Goal: Check status

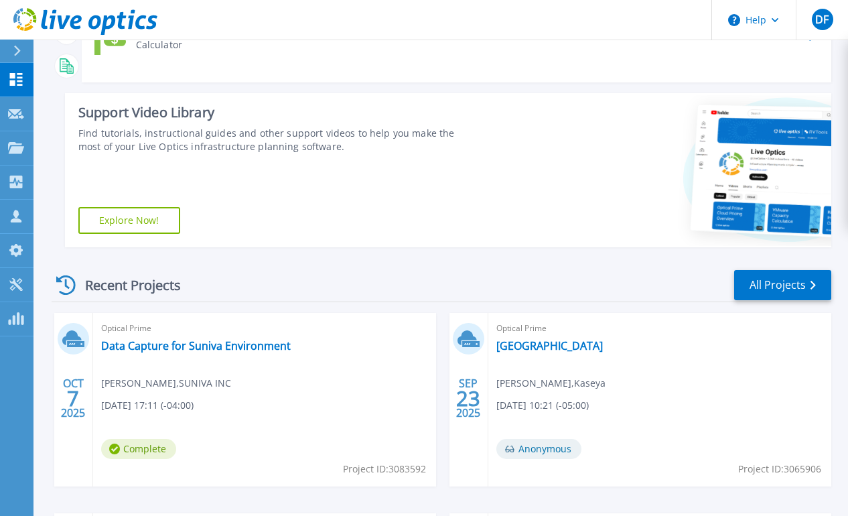
scroll to position [167, 0]
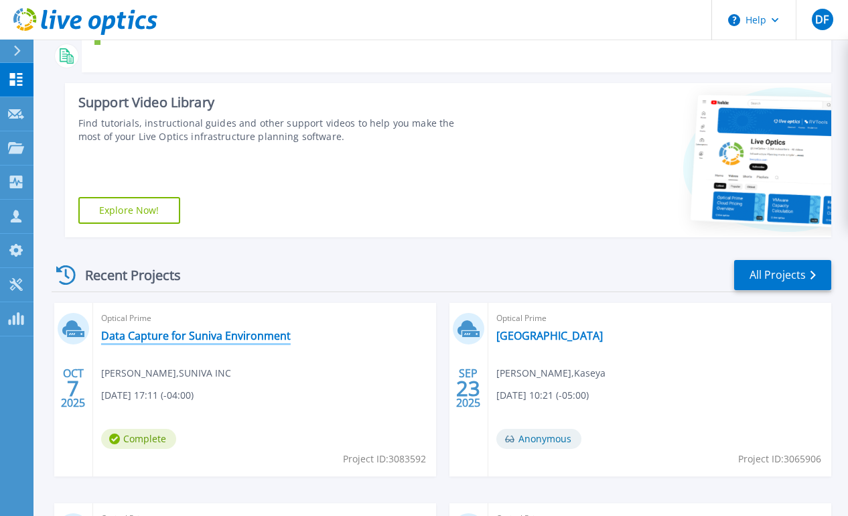
click at [245, 329] on link "Data Capture for Suniva Environment" at bounding box center [196, 335] width 190 height 13
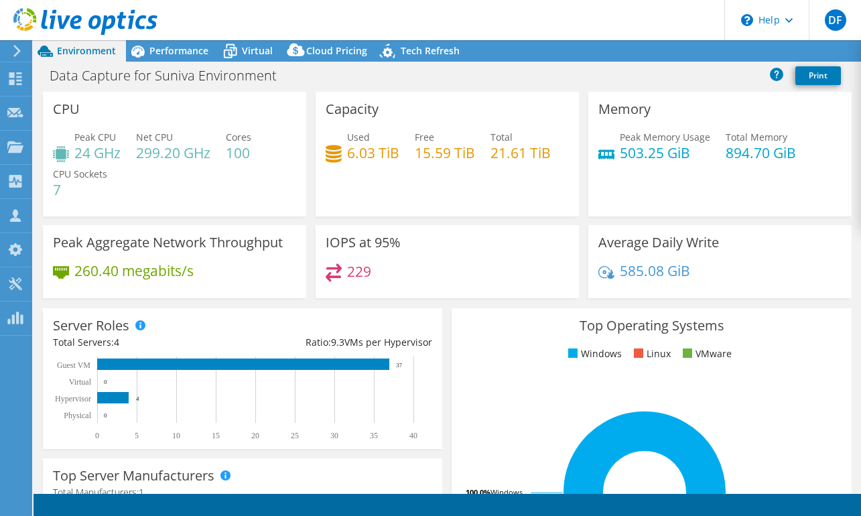
select select "USD"
click at [629, 52] on link "Reports" at bounding box center [634, 51] width 64 height 21
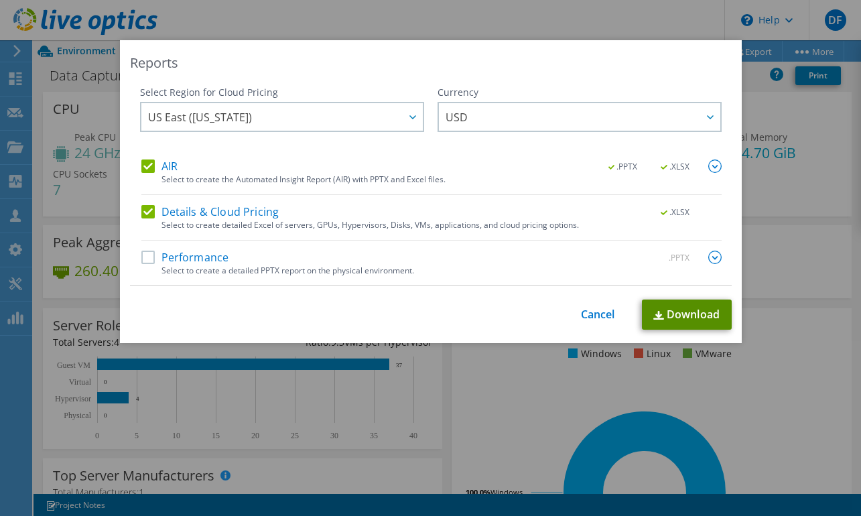
click at [675, 309] on link "Download" at bounding box center [687, 314] width 90 height 30
click at [587, 312] on link "Cancel" at bounding box center [598, 314] width 34 height 13
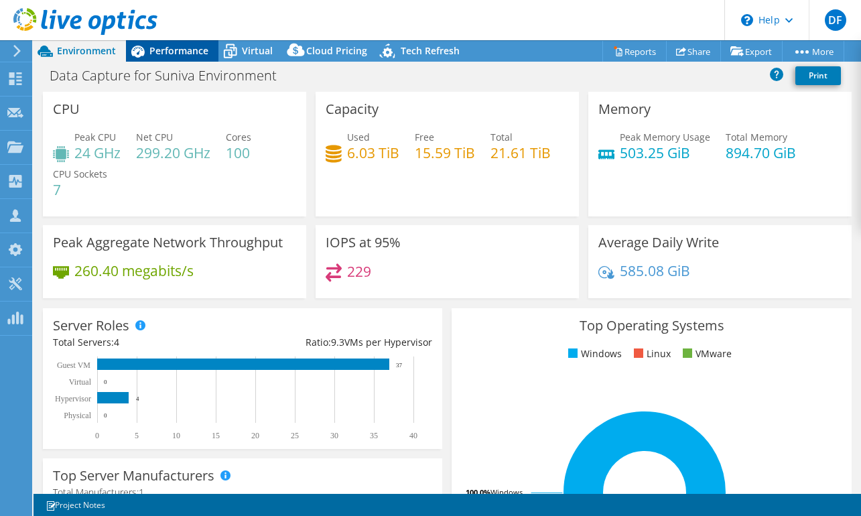
click at [179, 54] on span "Performance" at bounding box center [178, 50] width 59 height 13
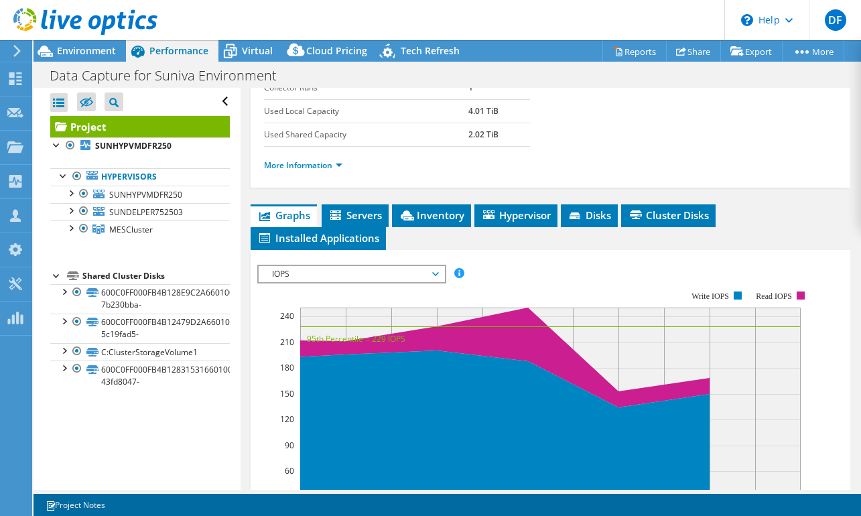
scroll to position [251, 0]
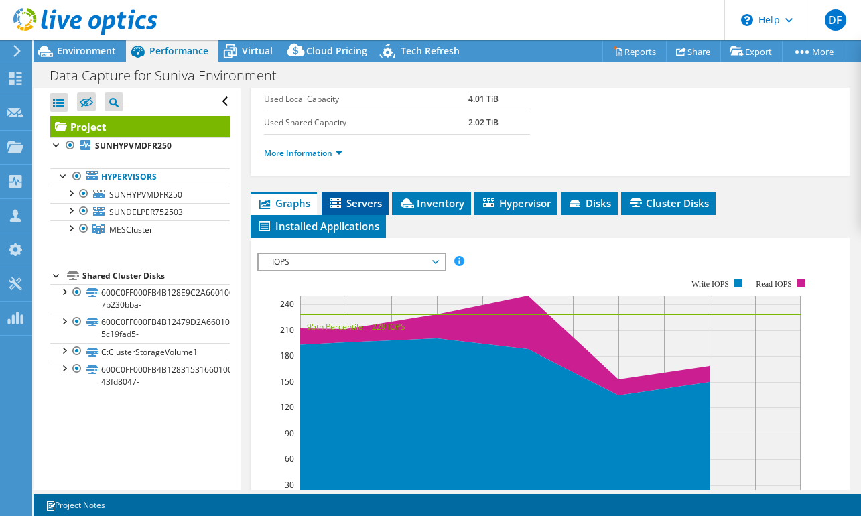
click at [353, 210] on span "Servers" at bounding box center [355, 202] width 54 height 13
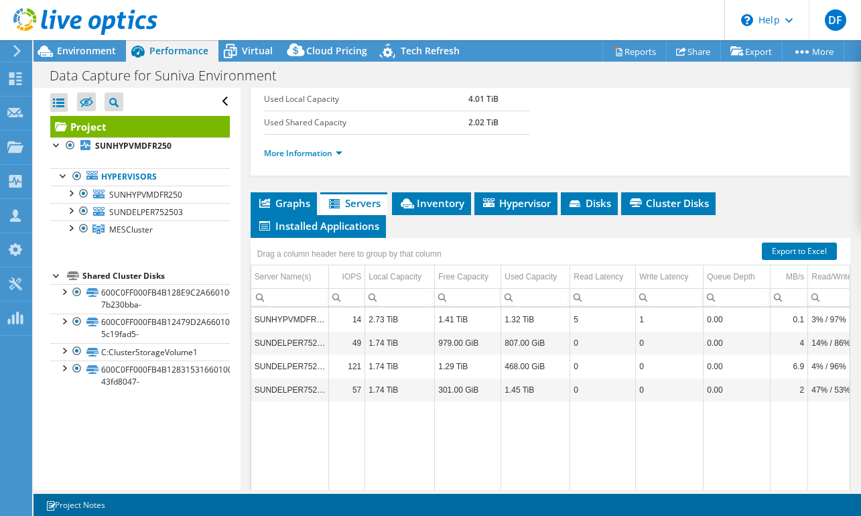
scroll to position [5, 0]
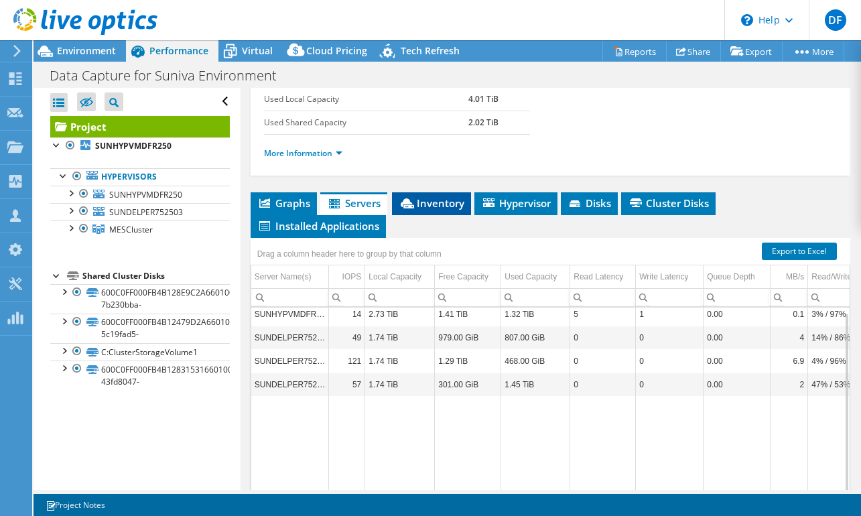
click at [447, 210] on span "Inventory" at bounding box center [431, 202] width 66 height 13
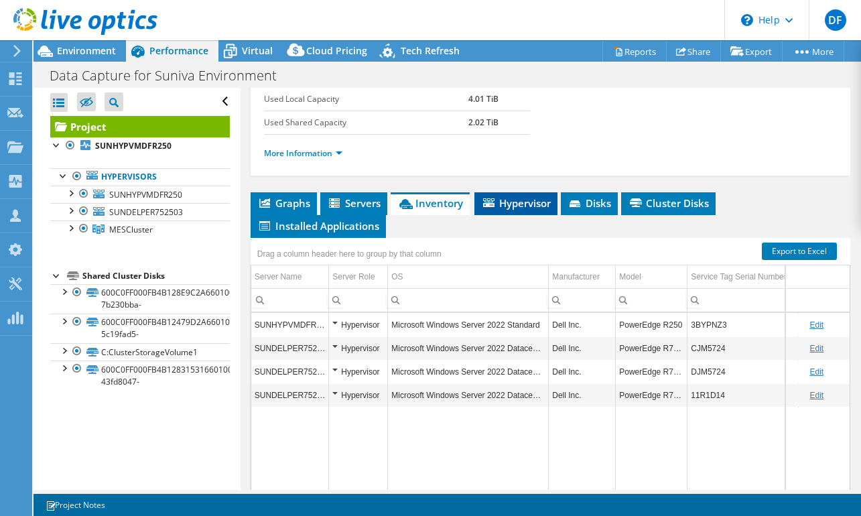
click at [526, 210] on span "Hypervisor" at bounding box center [516, 202] width 70 height 13
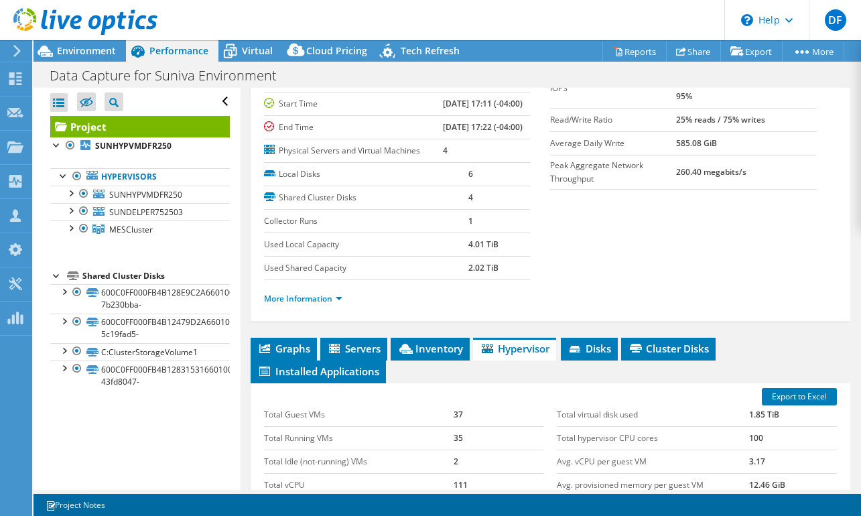
scroll to position [104, 0]
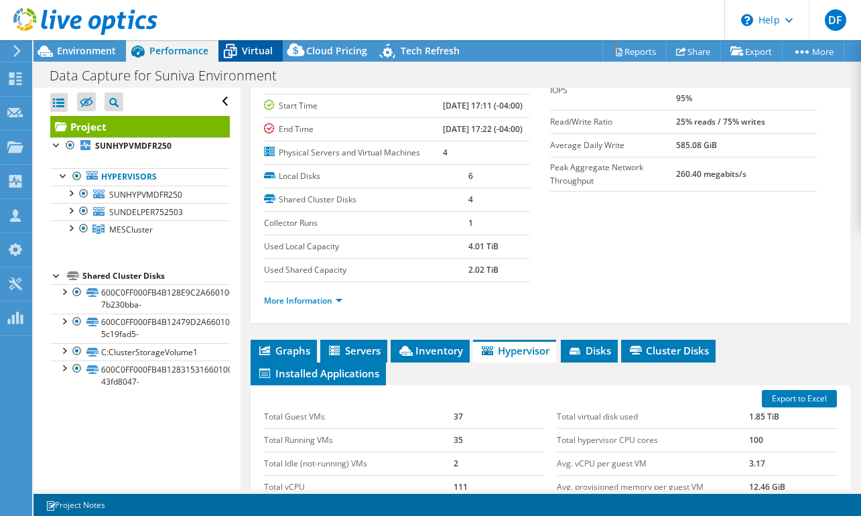
click at [251, 48] on span "Virtual" at bounding box center [257, 50] width 31 height 13
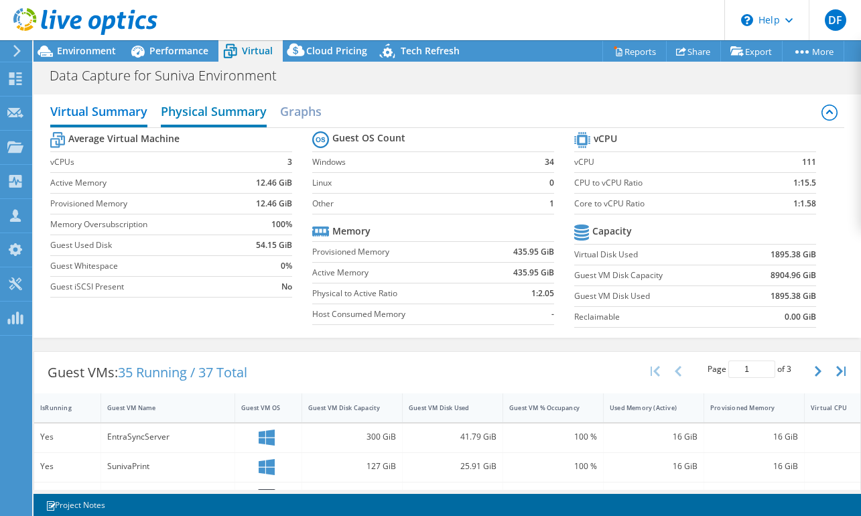
click at [204, 115] on h2 "Physical Summary" at bounding box center [214, 112] width 106 height 29
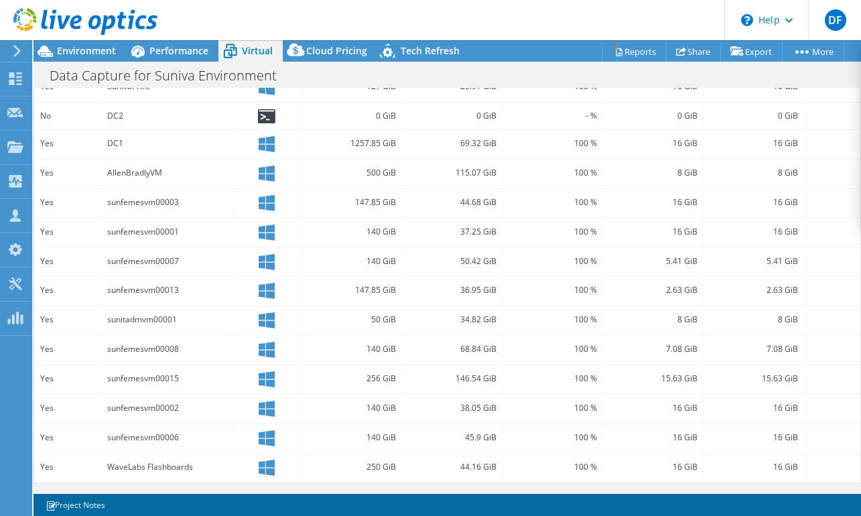
scroll to position [0, 0]
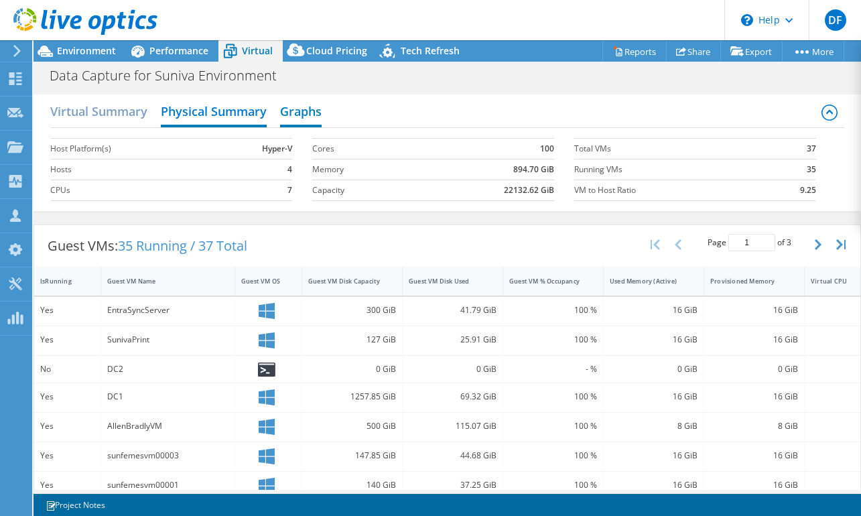
click at [291, 112] on h2 "Graphs" at bounding box center [301, 112] width 42 height 29
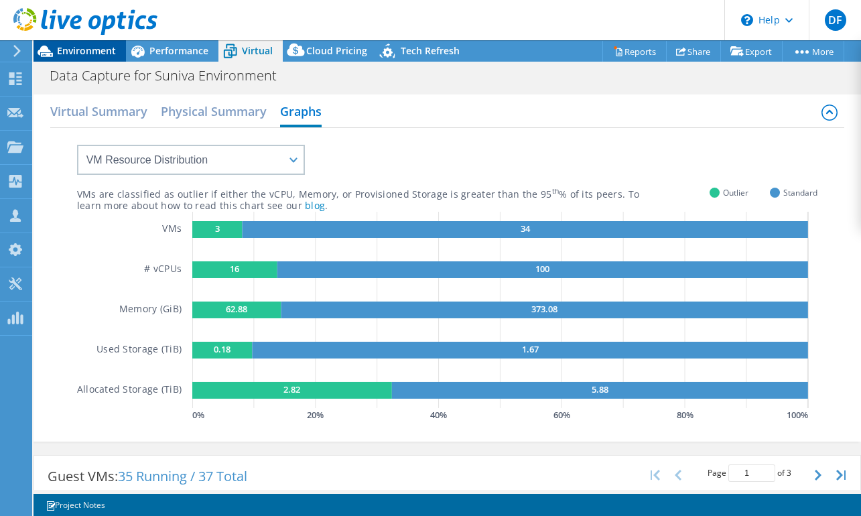
click at [52, 53] on icon at bounding box center [45, 51] width 15 height 11
